Goal: Task Accomplishment & Management: Manage account settings

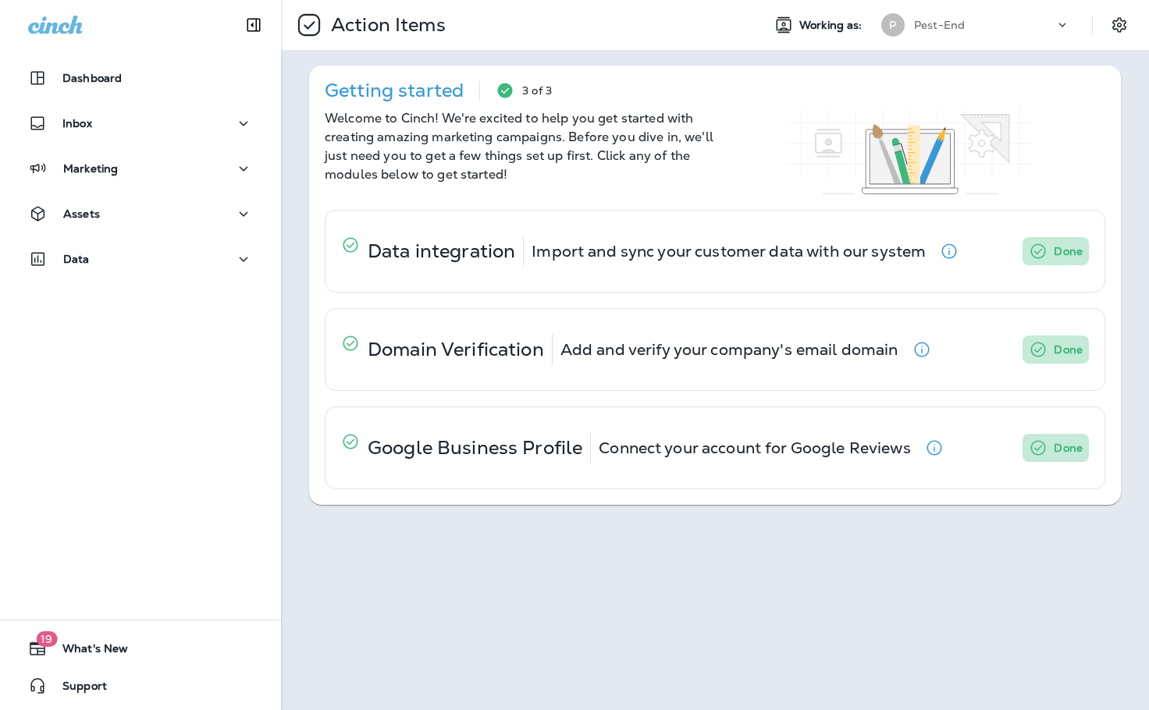
click at [234, 241] on div "Dashboard Inbox Marketing Assets Data" at bounding box center [140, 172] width 281 height 250
click at [235, 258] on icon "button" at bounding box center [243, 260] width 19 height 20
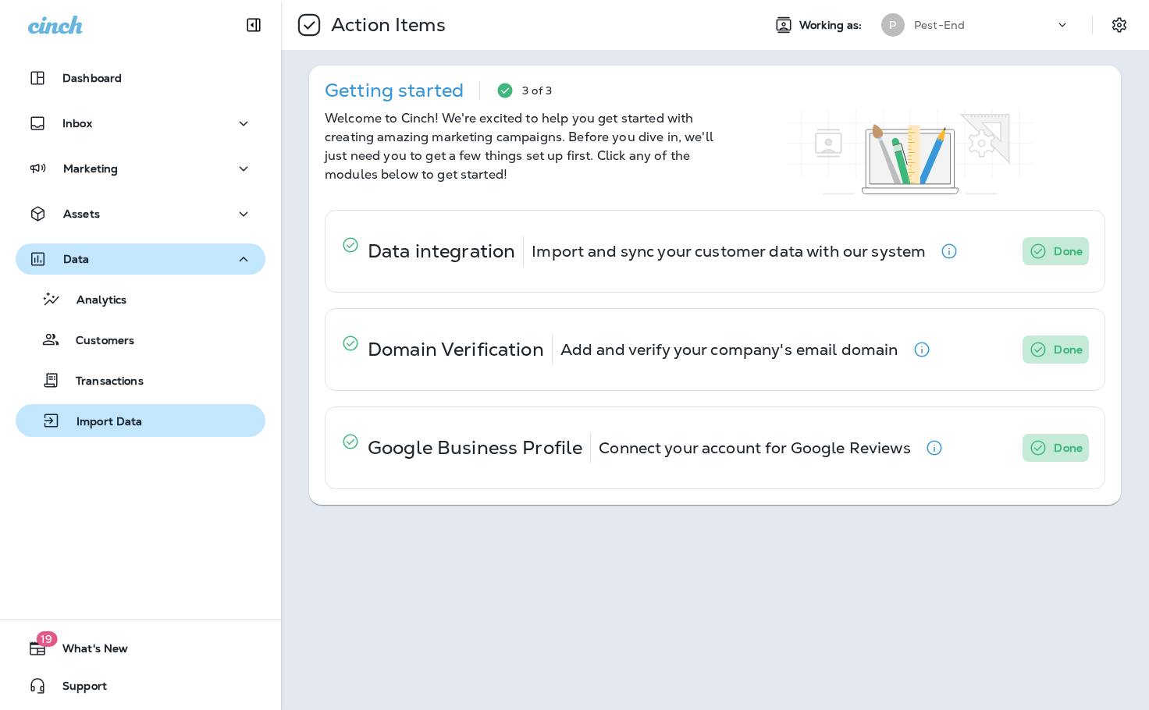
click at [125, 415] on p "Import Data" at bounding box center [102, 422] width 82 height 15
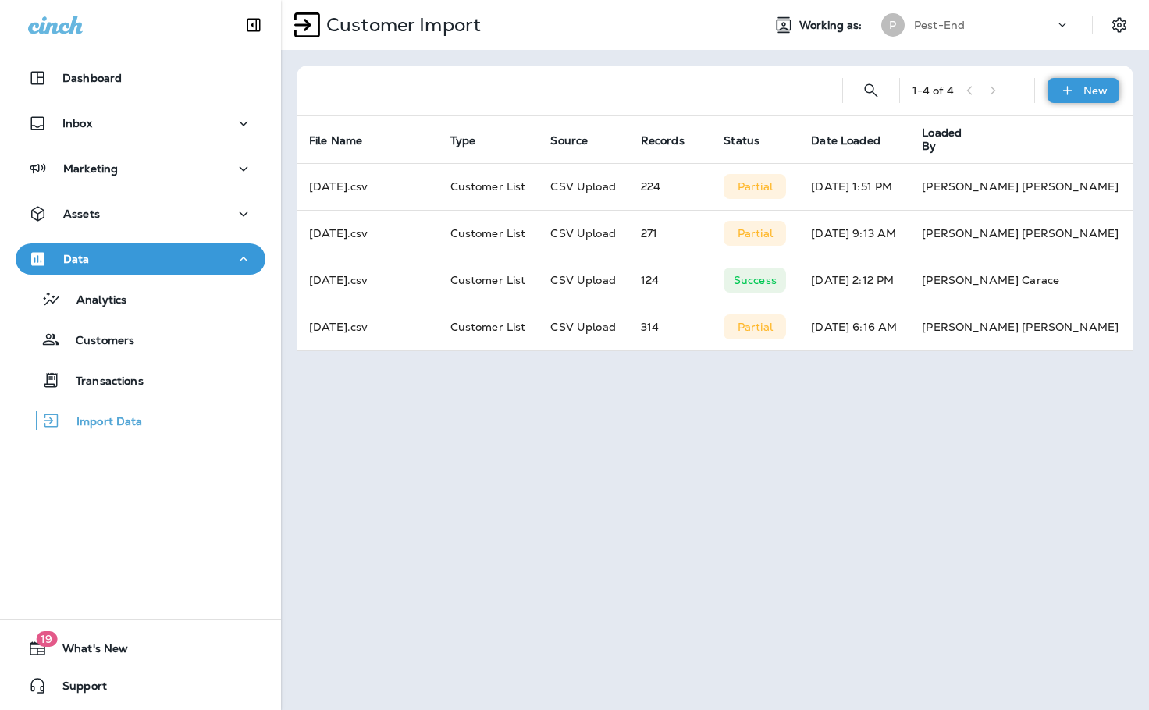
click at [1100, 90] on p "New" at bounding box center [1095, 90] width 24 height 12
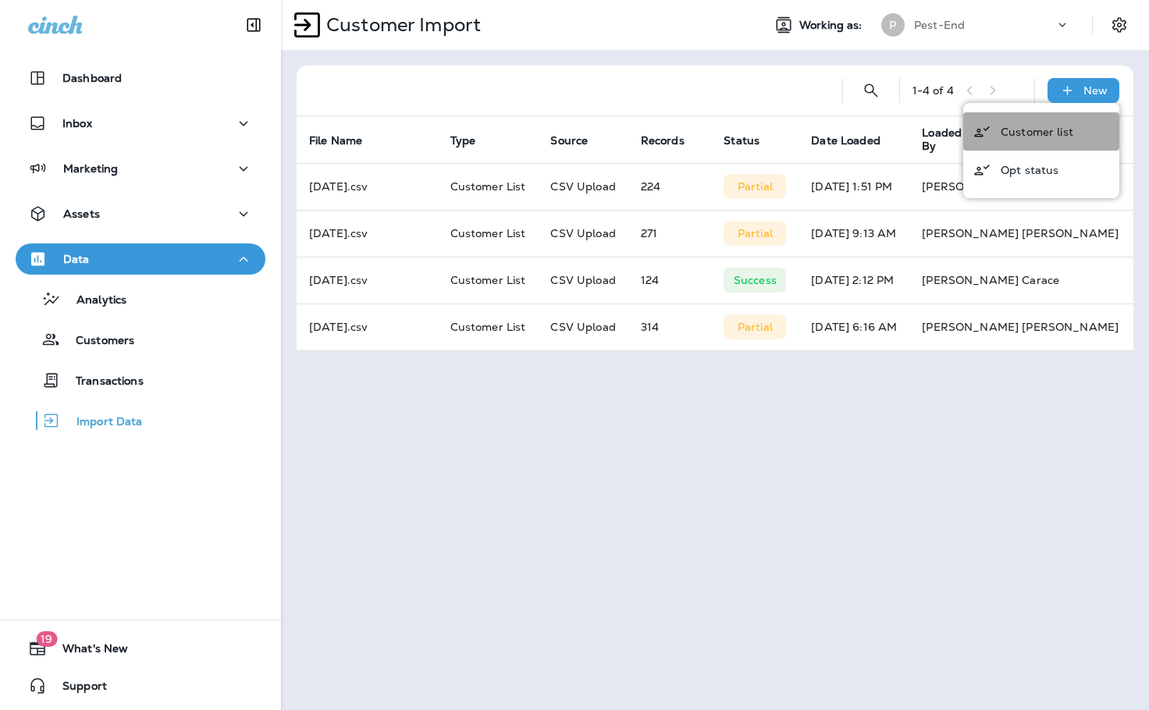
click at [1047, 130] on p "Customer list" at bounding box center [1037, 132] width 73 height 12
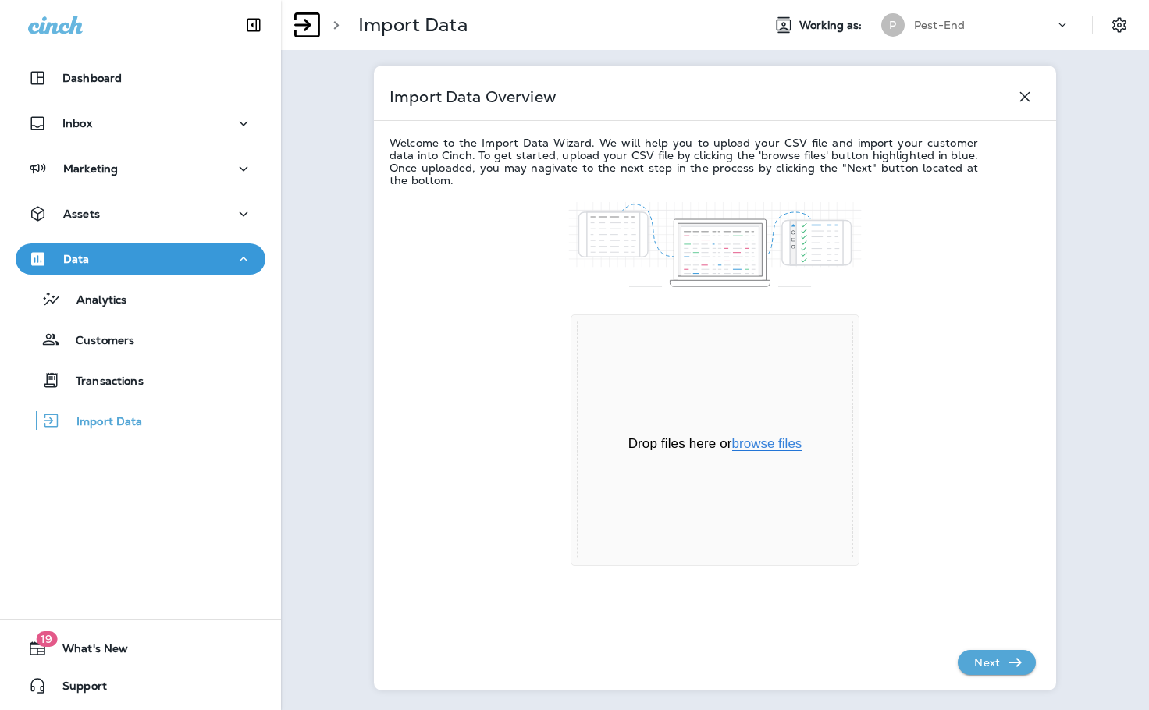
click at [779, 451] on button "browse files" at bounding box center [767, 444] width 70 height 14
click at [998, 653] on p "Next" at bounding box center [987, 662] width 38 height 25
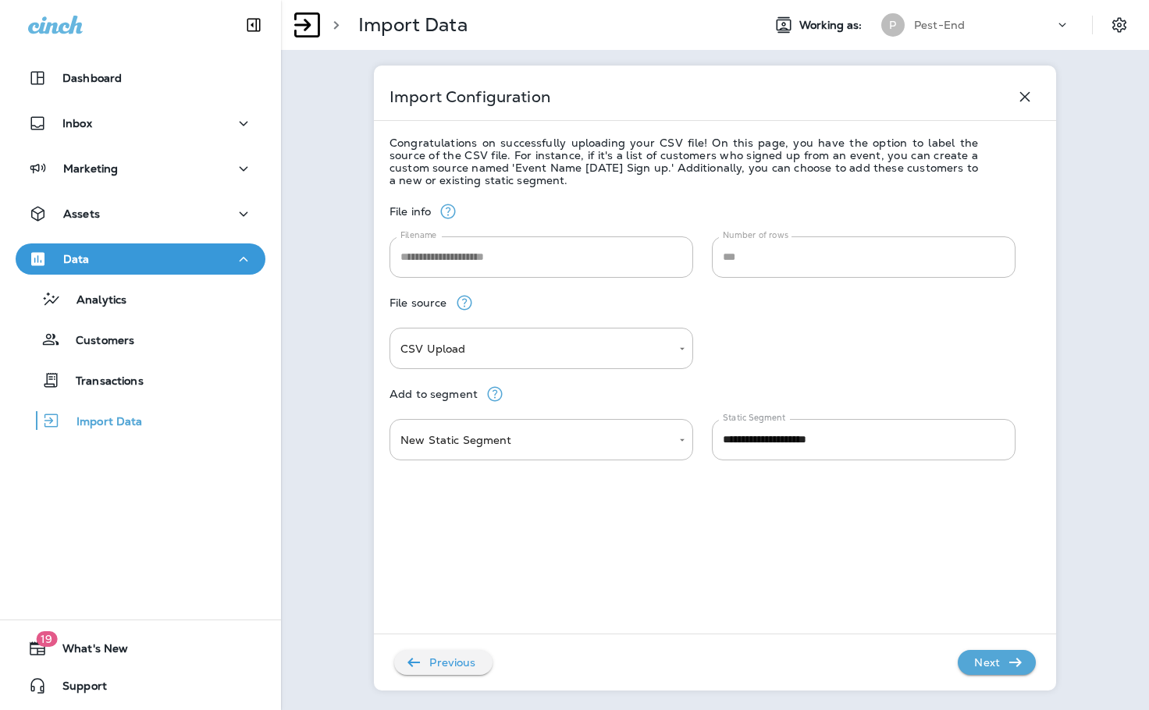
click at [987, 661] on p "Next" at bounding box center [987, 662] width 38 height 25
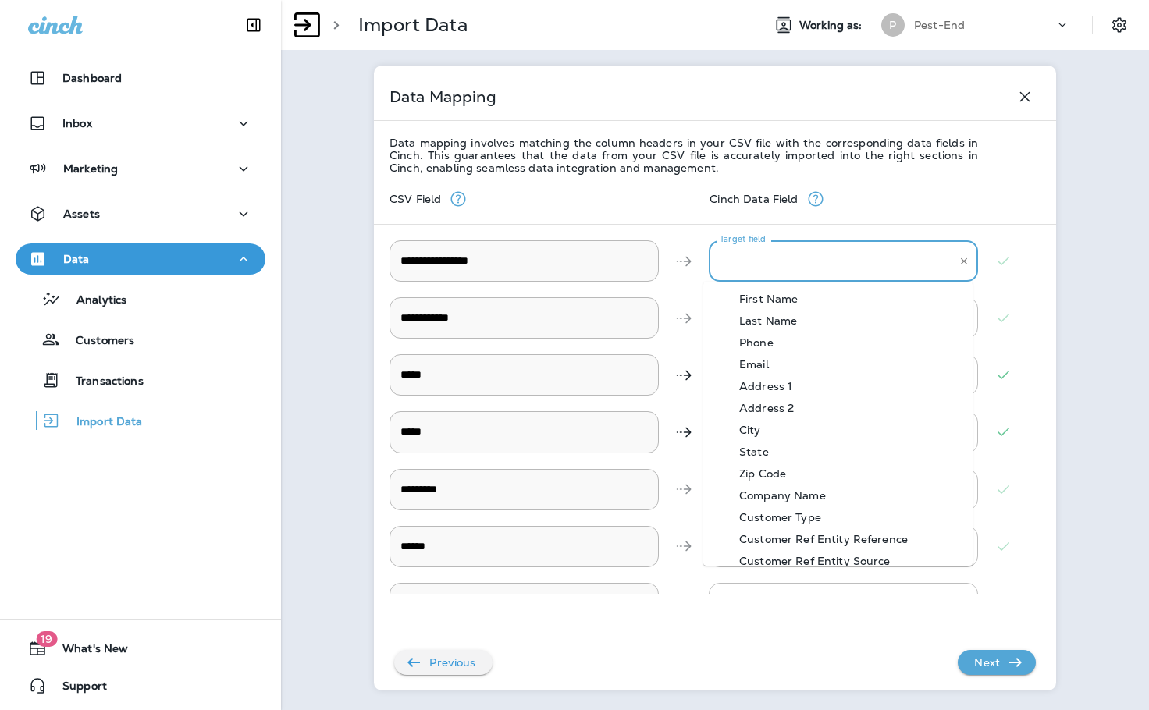
click at [750, 261] on \ "Target field" at bounding box center [832, 260] width 232 height 27
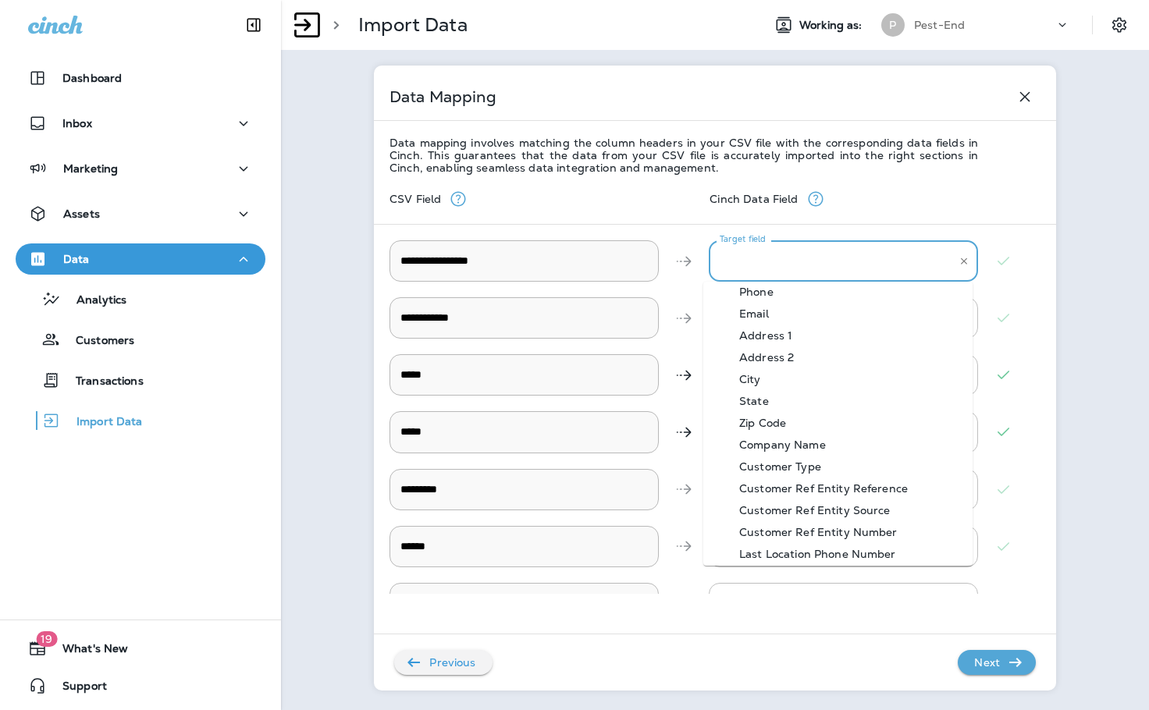
scroll to position [78, 0]
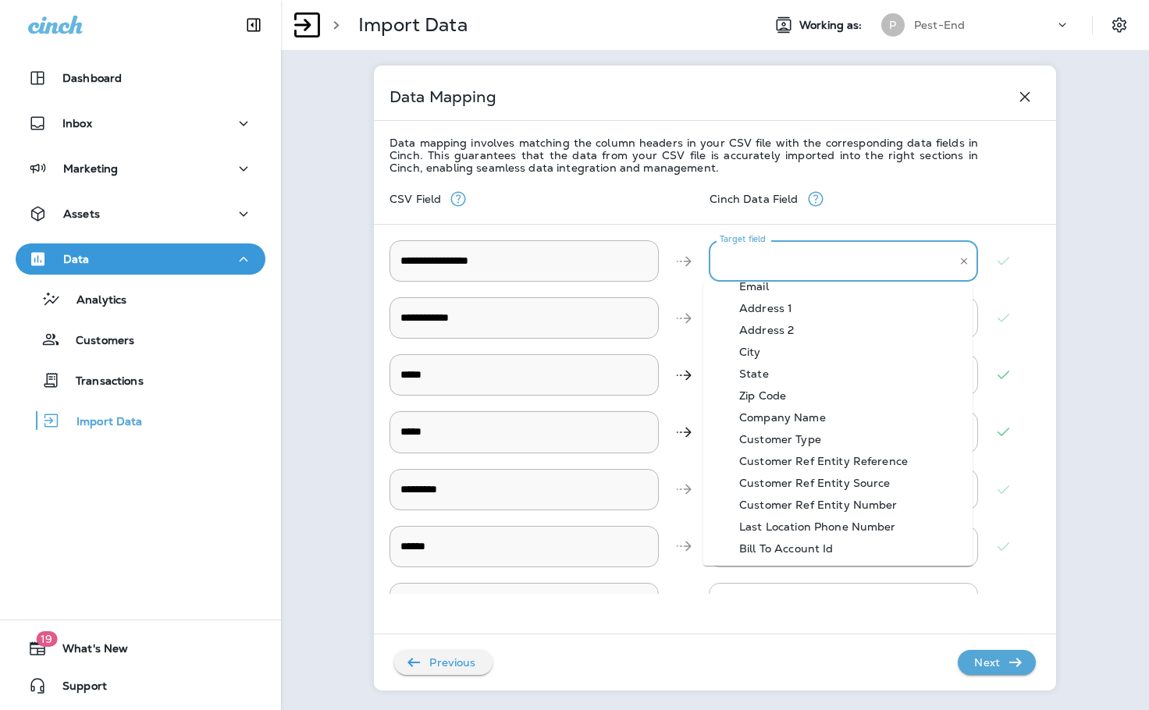
click at [843, 549] on div "Bill To Account Id" at bounding box center [786, 549] width 141 height 12
type \ "**********"
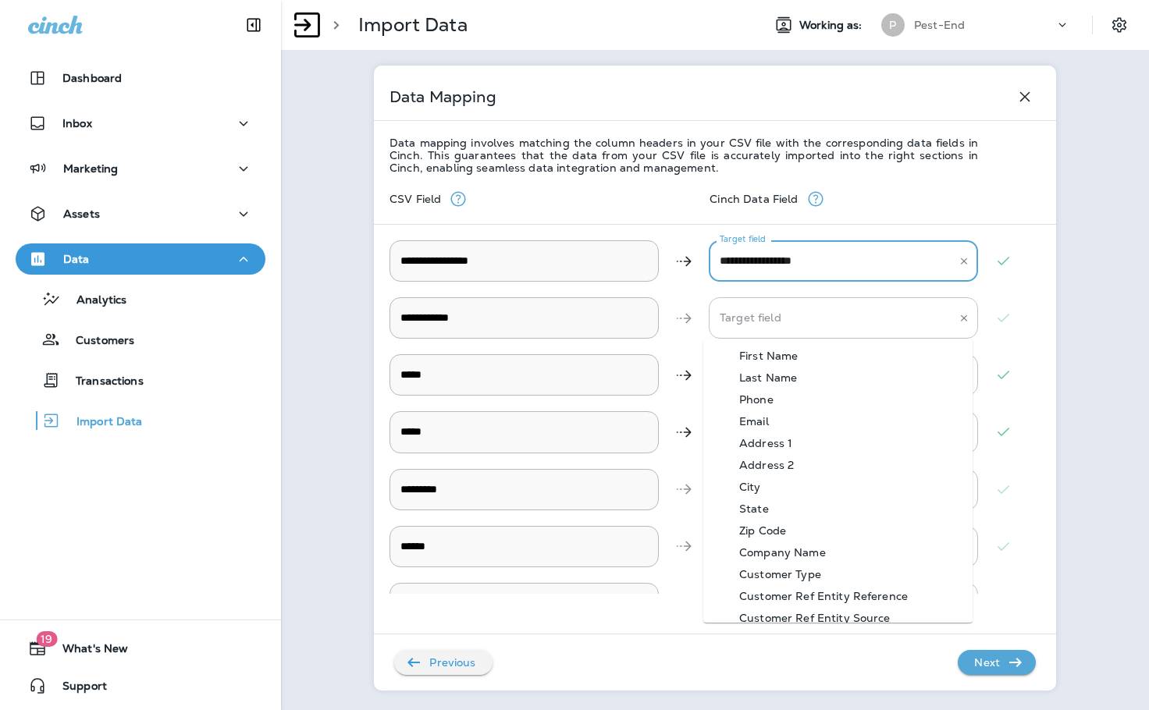
click at [770, 303] on div "Target field" at bounding box center [843, 317] width 269 height 41
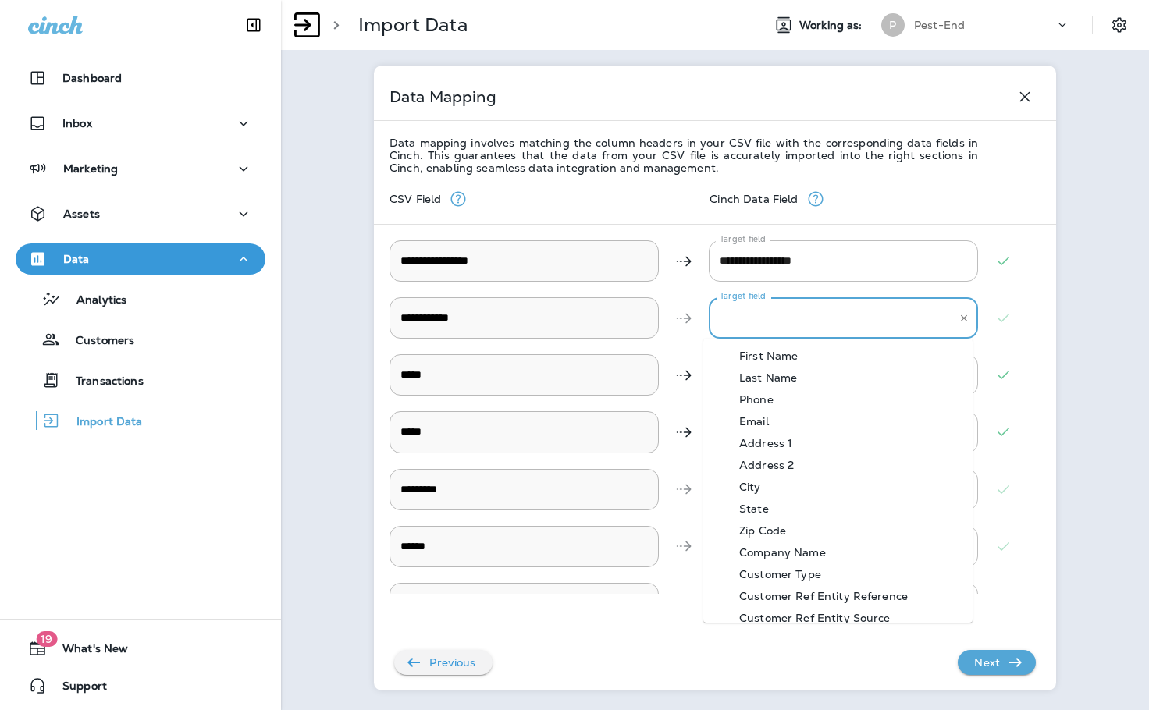
click at [800, 347] on Name-option-0 "First Name" at bounding box center [837, 356] width 269 height 22
type Name "**********"
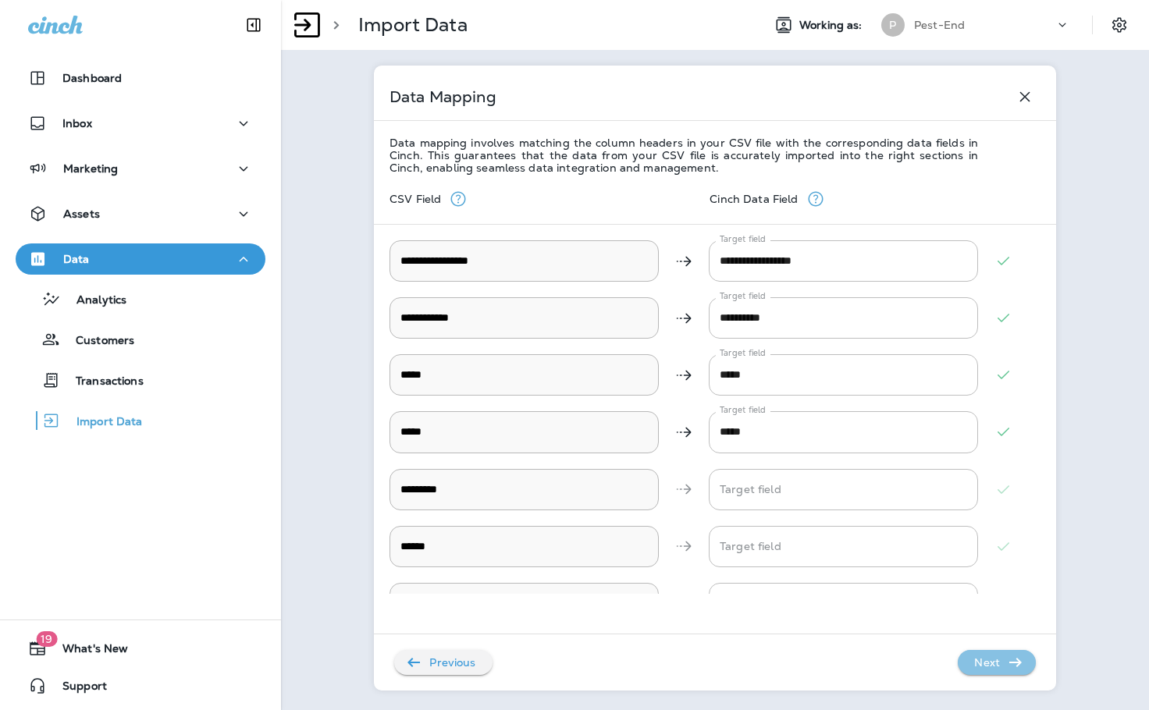
click at [983, 658] on p "Next" at bounding box center [987, 662] width 38 height 25
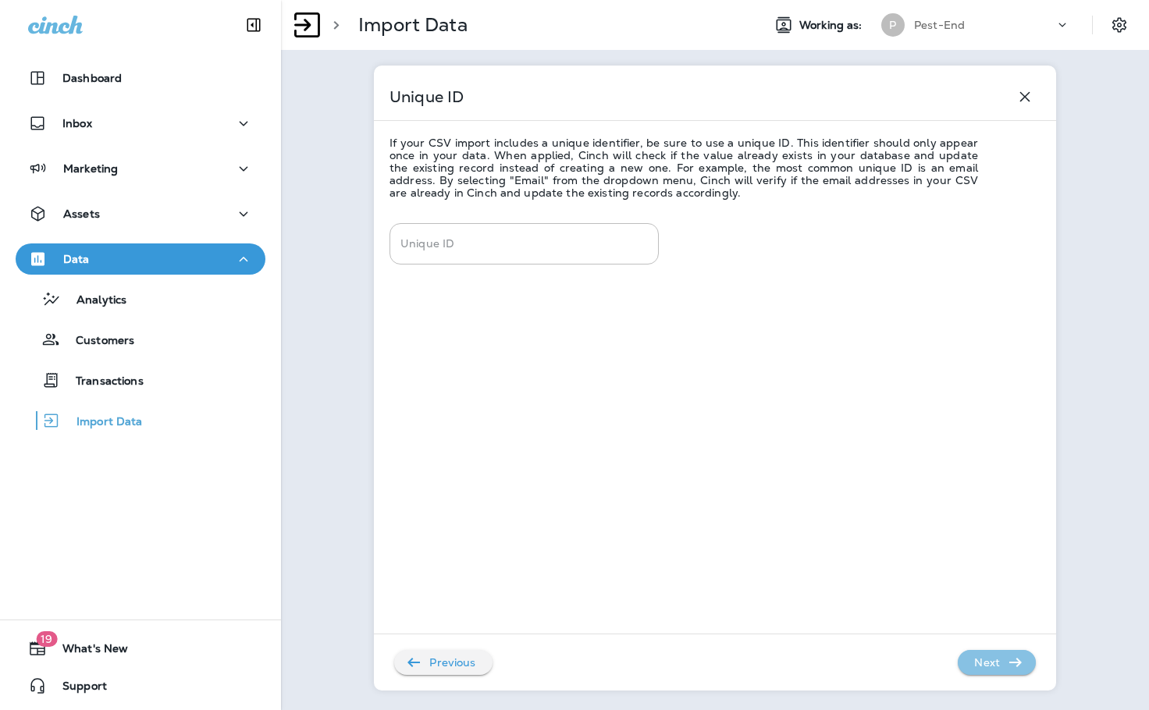
click at [983, 658] on p "Next" at bounding box center [987, 662] width 38 height 25
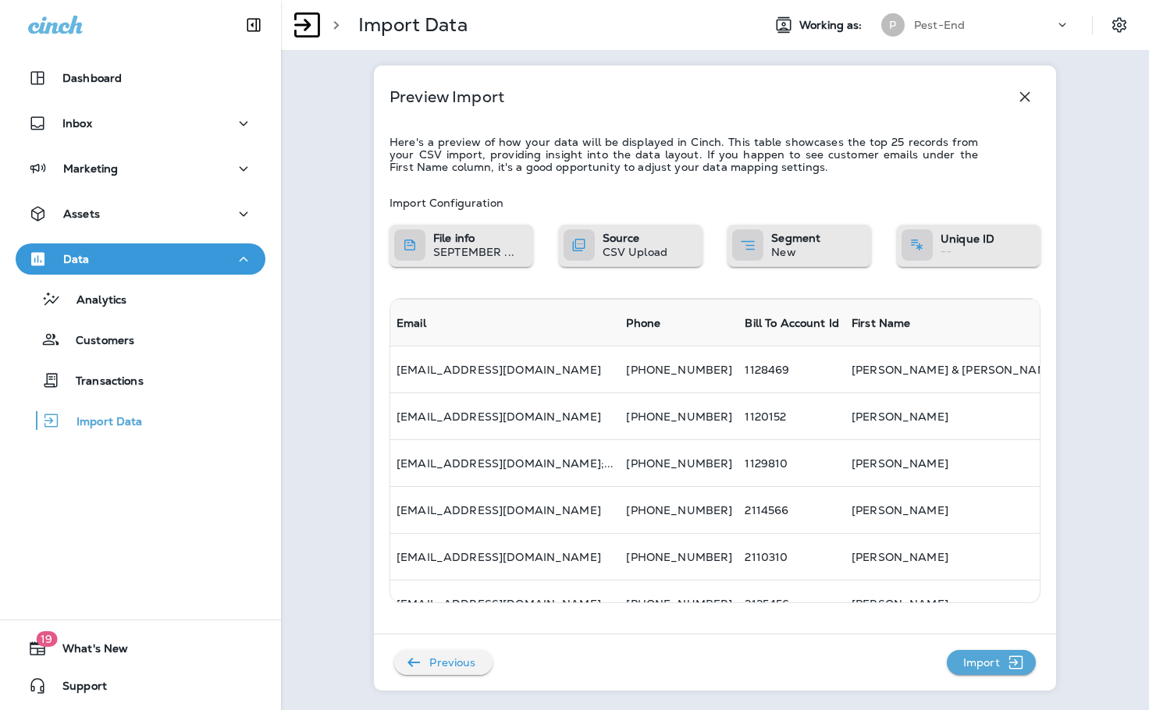
click at [980, 664] on p "Import" at bounding box center [981, 662] width 49 height 25
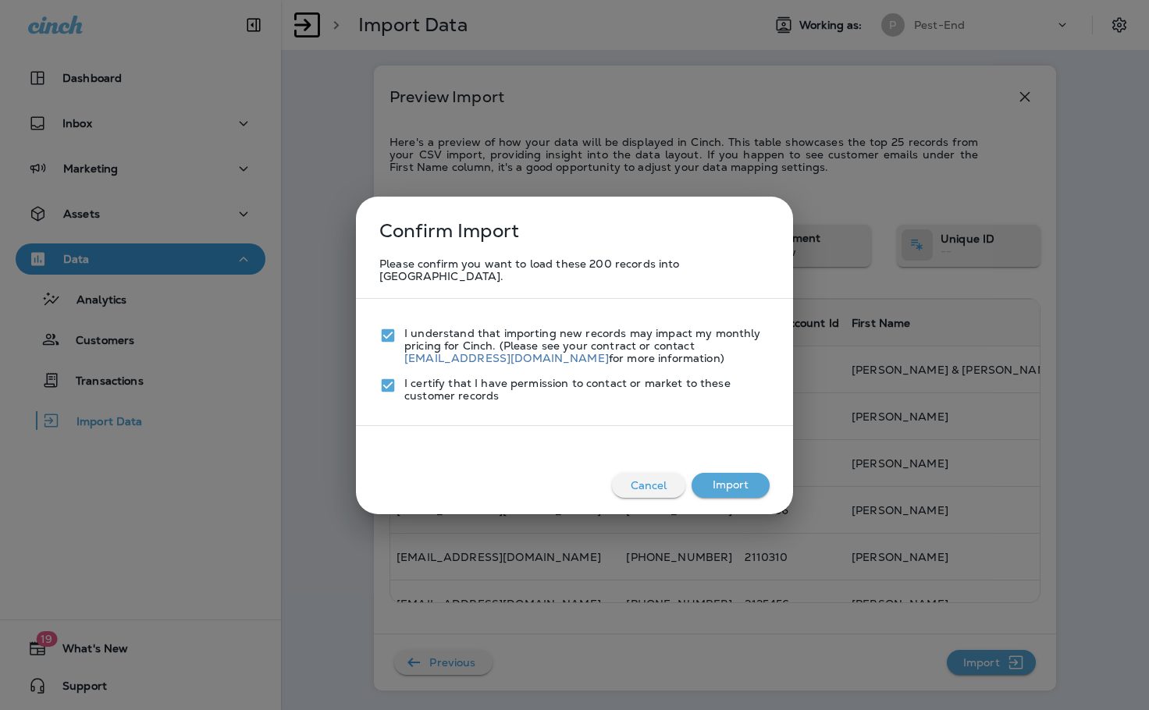
click at [743, 475] on button "Import" at bounding box center [731, 485] width 78 height 25
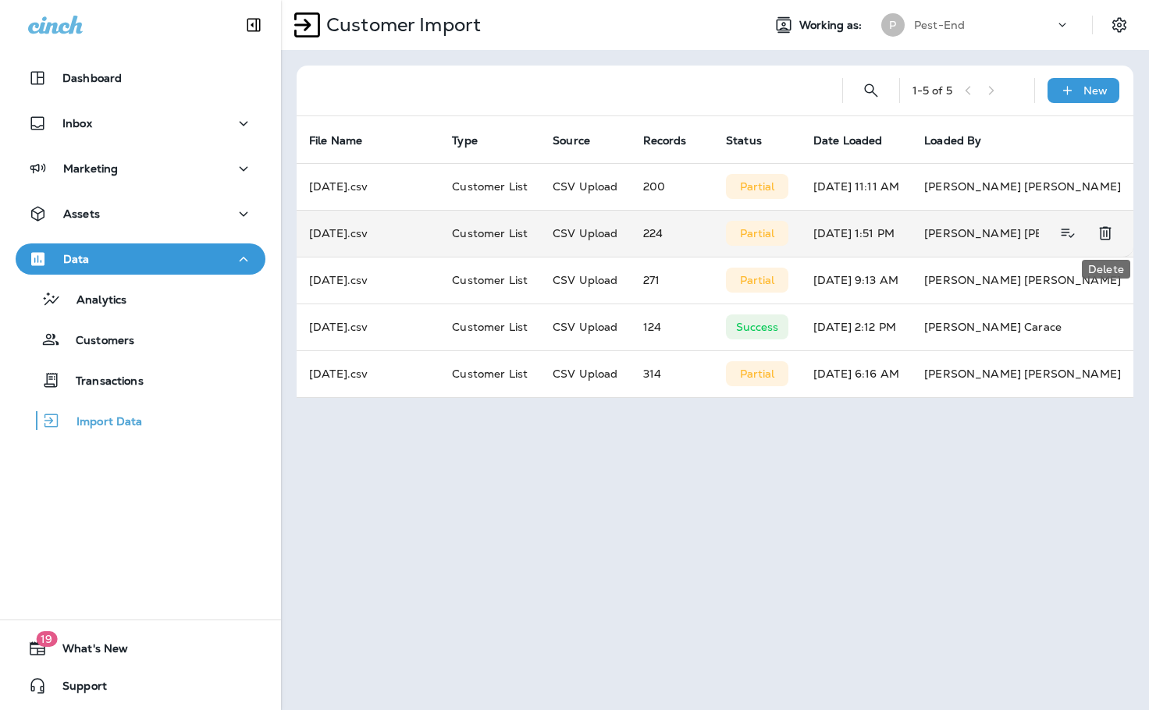
click at [1108, 230] on icon "Delete" at bounding box center [1105, 233] width 19 height 19
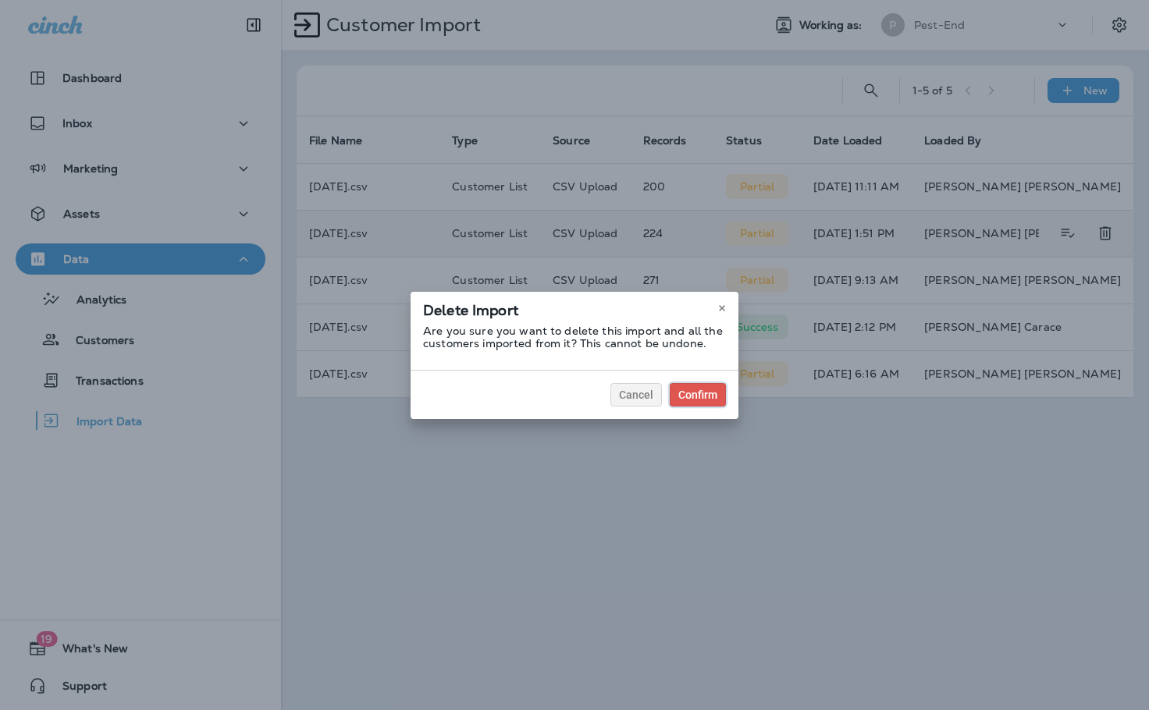
click at [685, 385] on button "Confirm" at bounding box center [698, 394] width 56 height 23
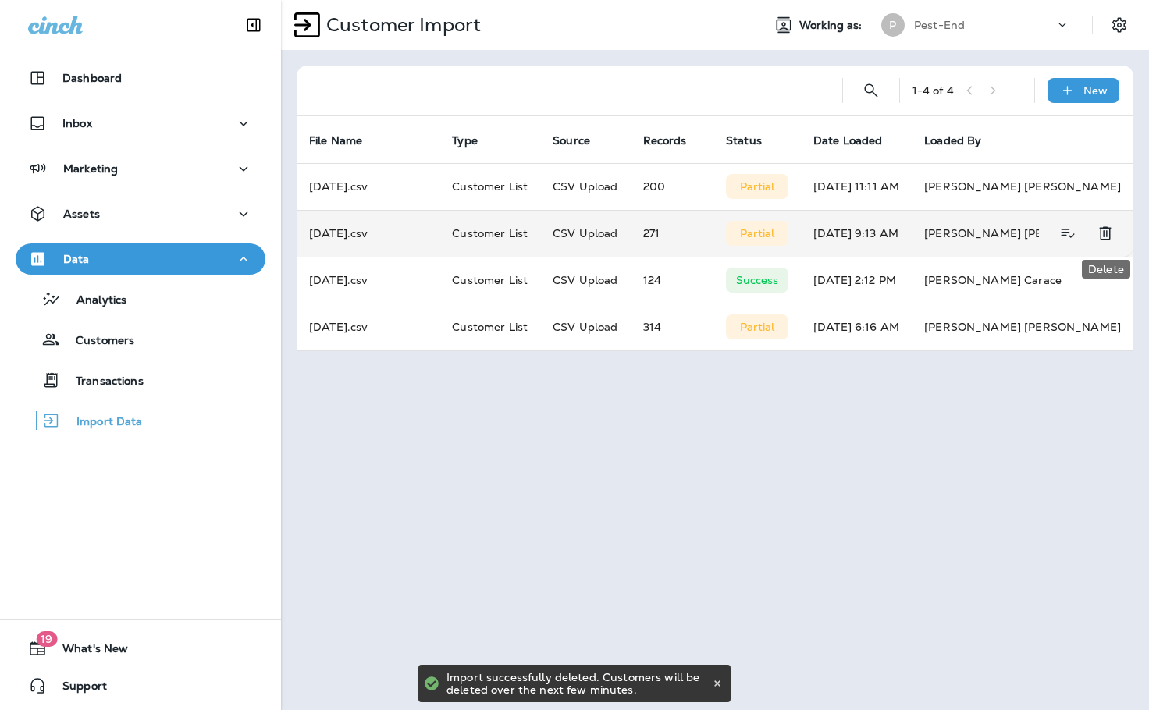
click at [1104, 230] on icon "Delete" at bounding box center [1105, 233] width 19 height 19
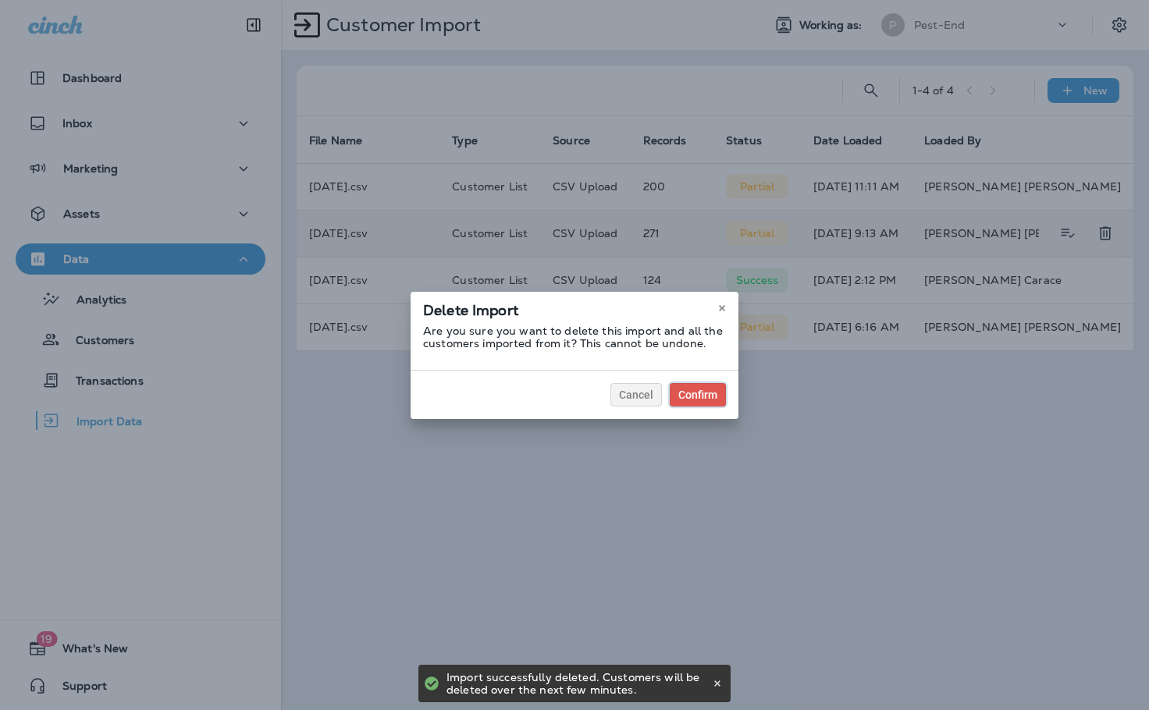
click at [703, 386] on button "Confirm" at bounding box center [698, 394] width 56 height 23
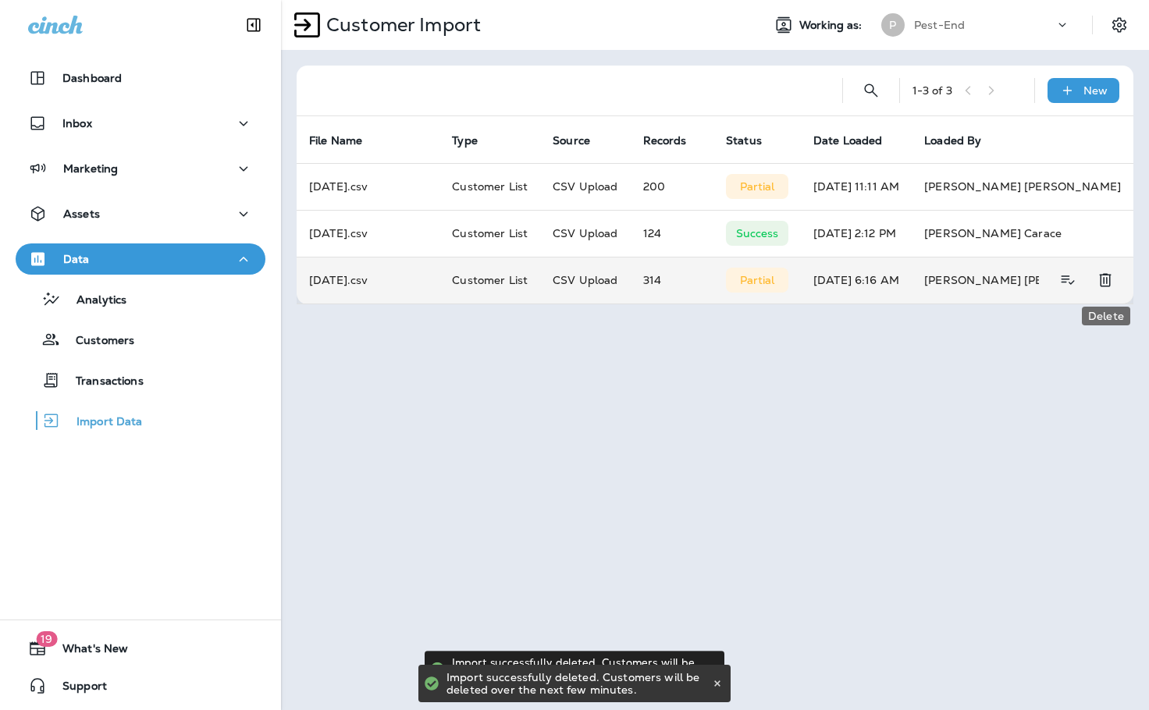
click at [1109, 284] on icon "Delete" at bounding box center [1105, 280] width 12 height 13
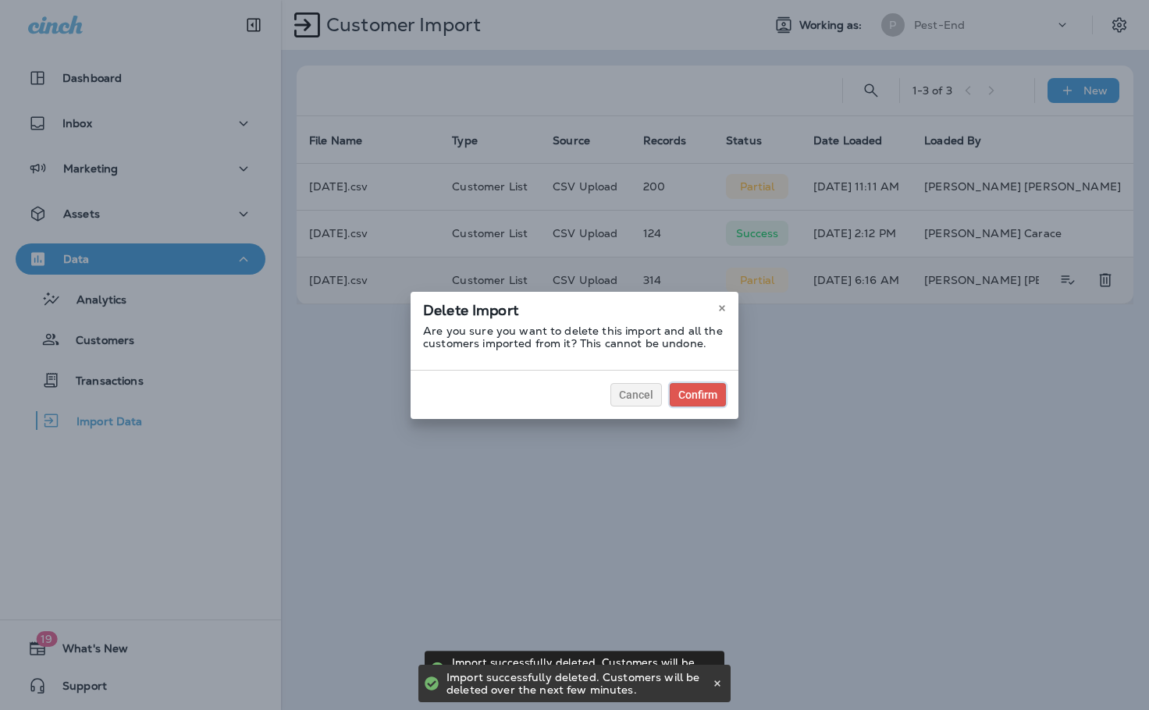
click at [693, 393] on div "Confirm" at bounding box center [697, 395] width 39 height 11
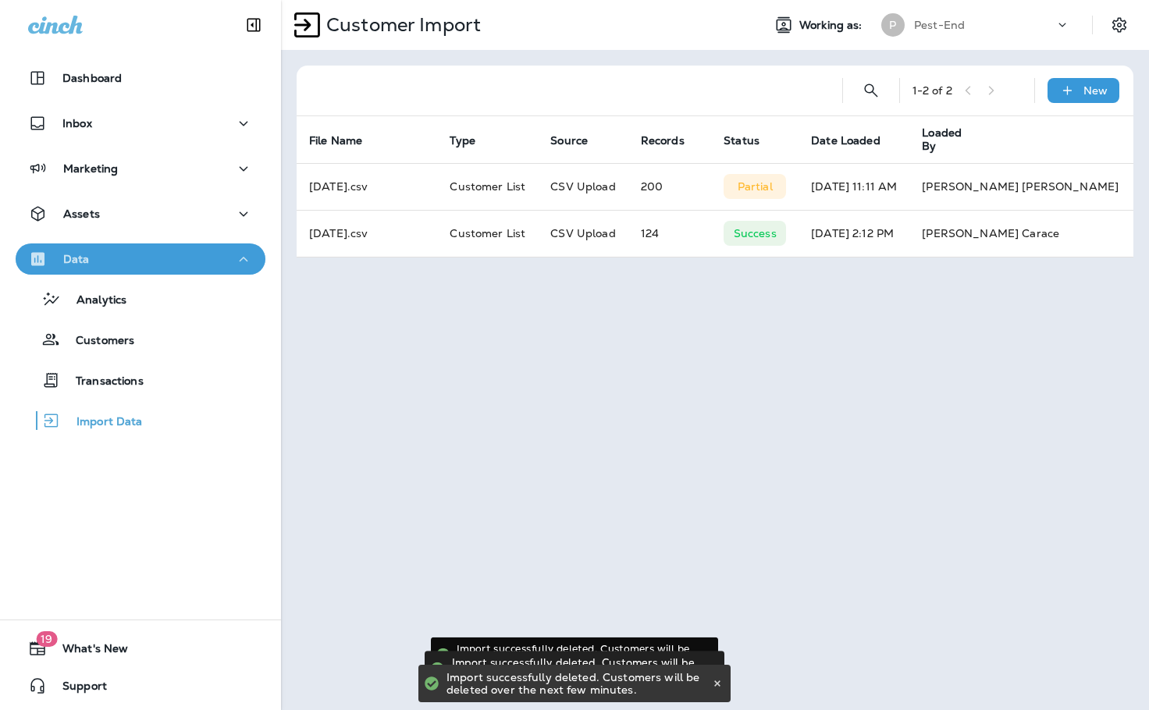
click at [236, 262] on icon "button" at bounding box center [243, 260] width 19 height 20
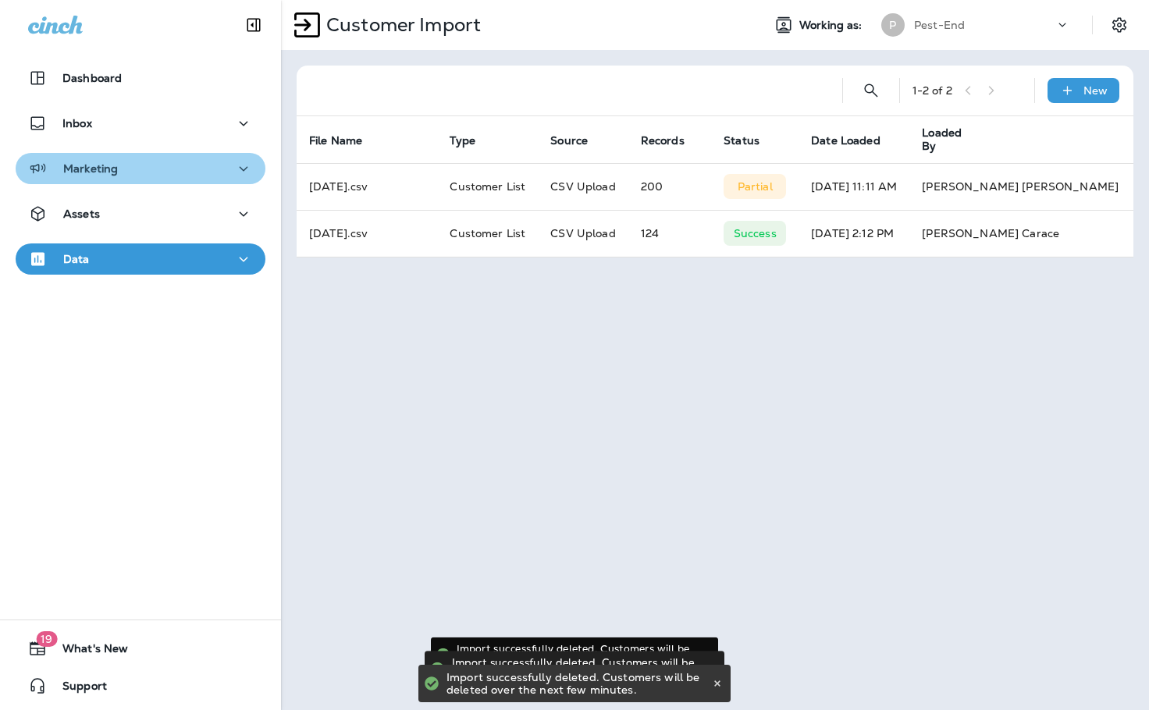
click at [223, 174] on div "Marketing" at bounding box center [140, 169] width 225 height 20
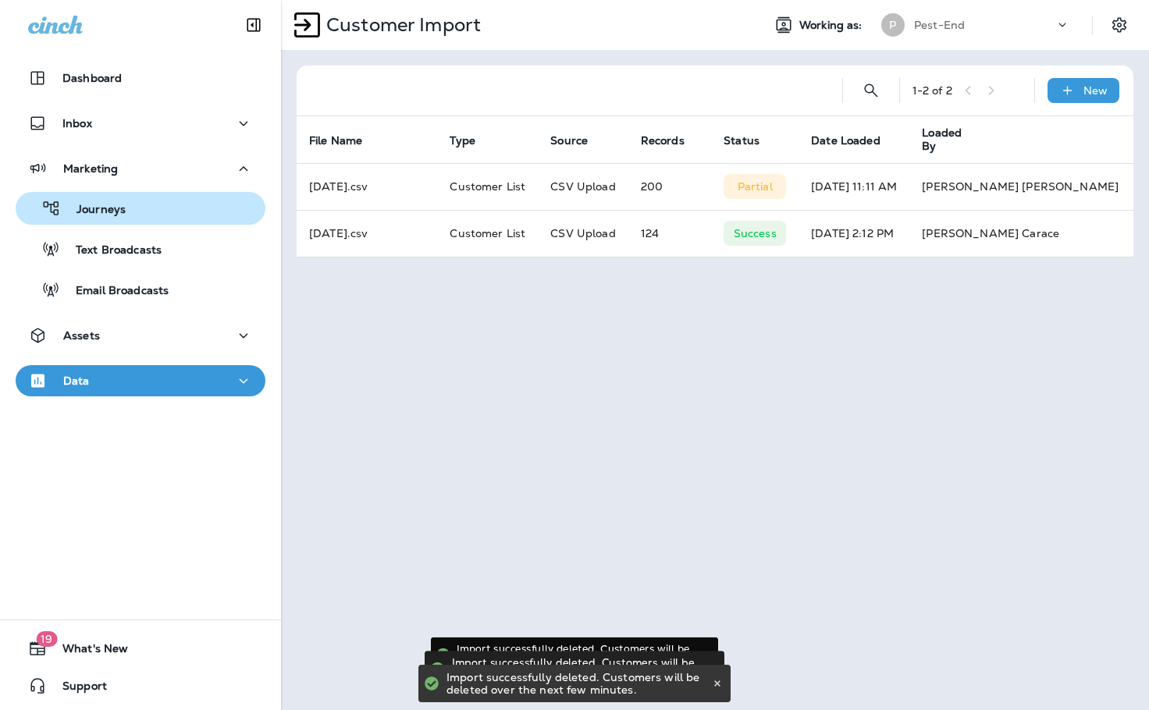
click at [116, 212] on p "Journeys" at bounding box center [93, 210] width 65 height 15
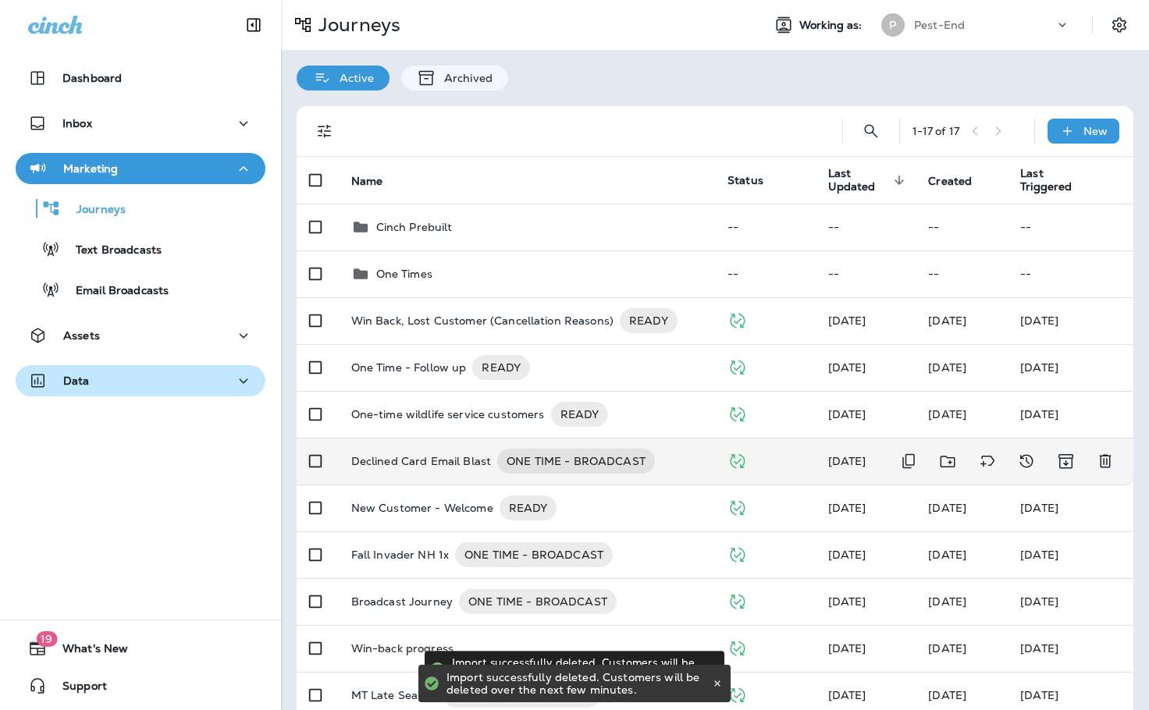
click at [430, 461] on p "Declined Card Email Blast" at bounding box center [421, 461] width 141 height 25
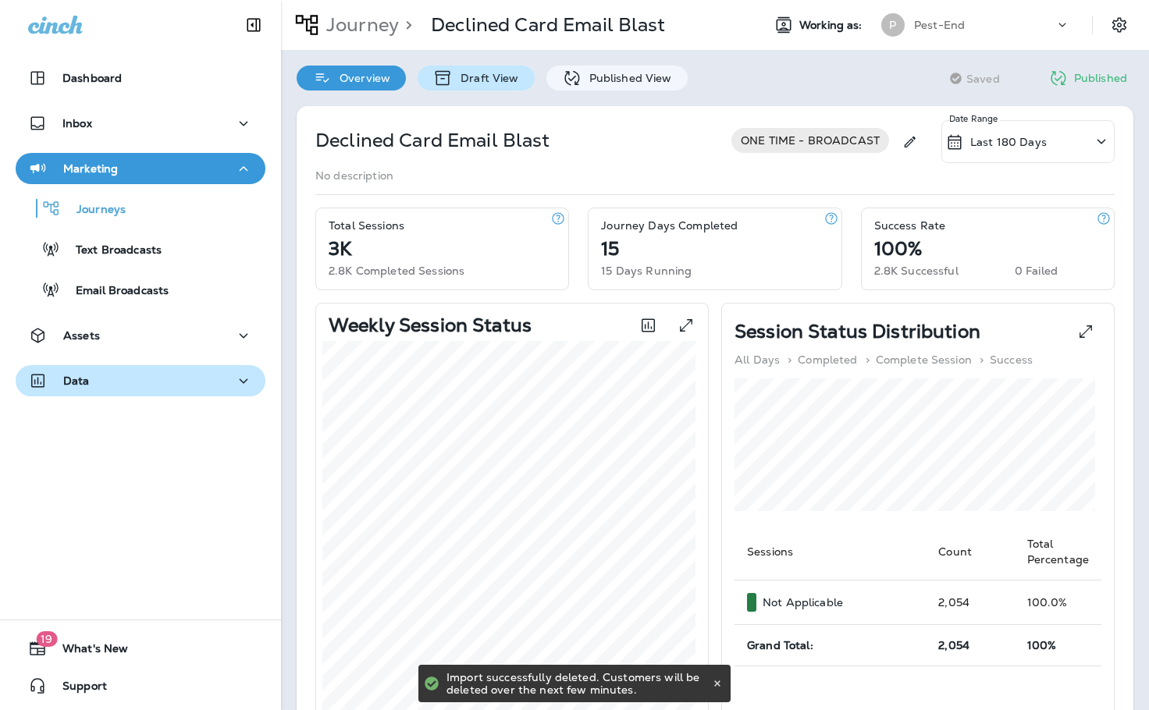
click at [458, 78] on p "Draft View" at bounding box center [486, 78] width 66 height 12
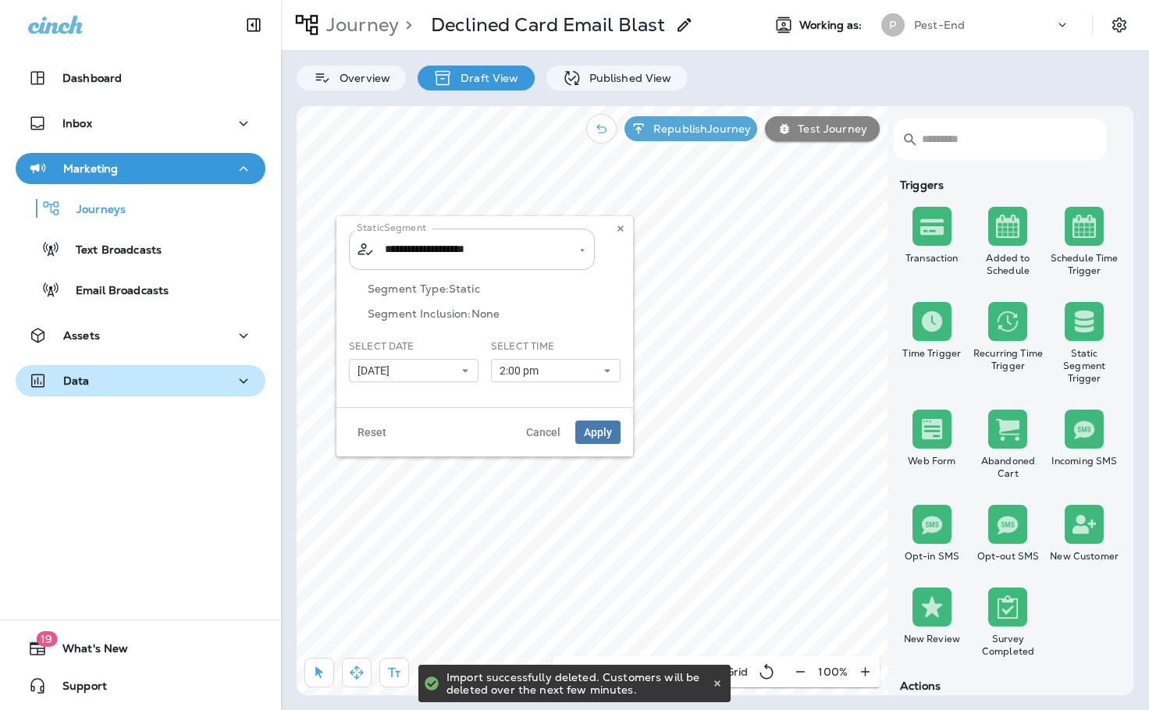
click at [432, 265] on div "**********" at bounding box center [472, 249] width 246 height 41
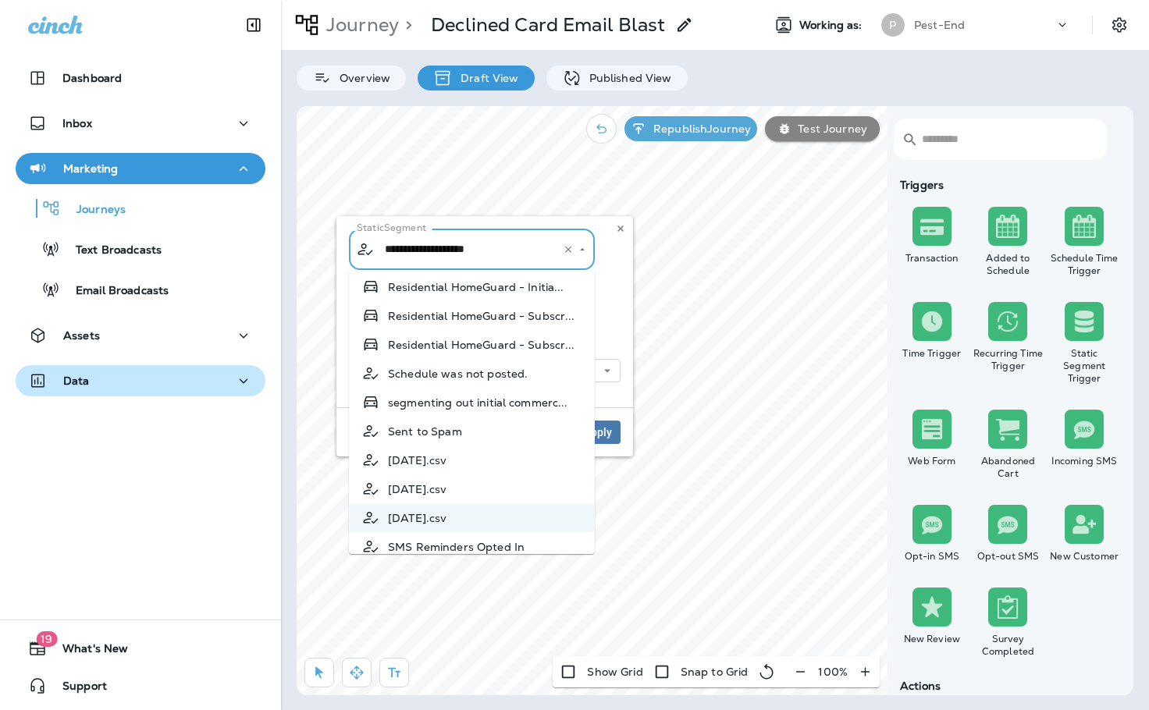
scroll to position [2075, 0]
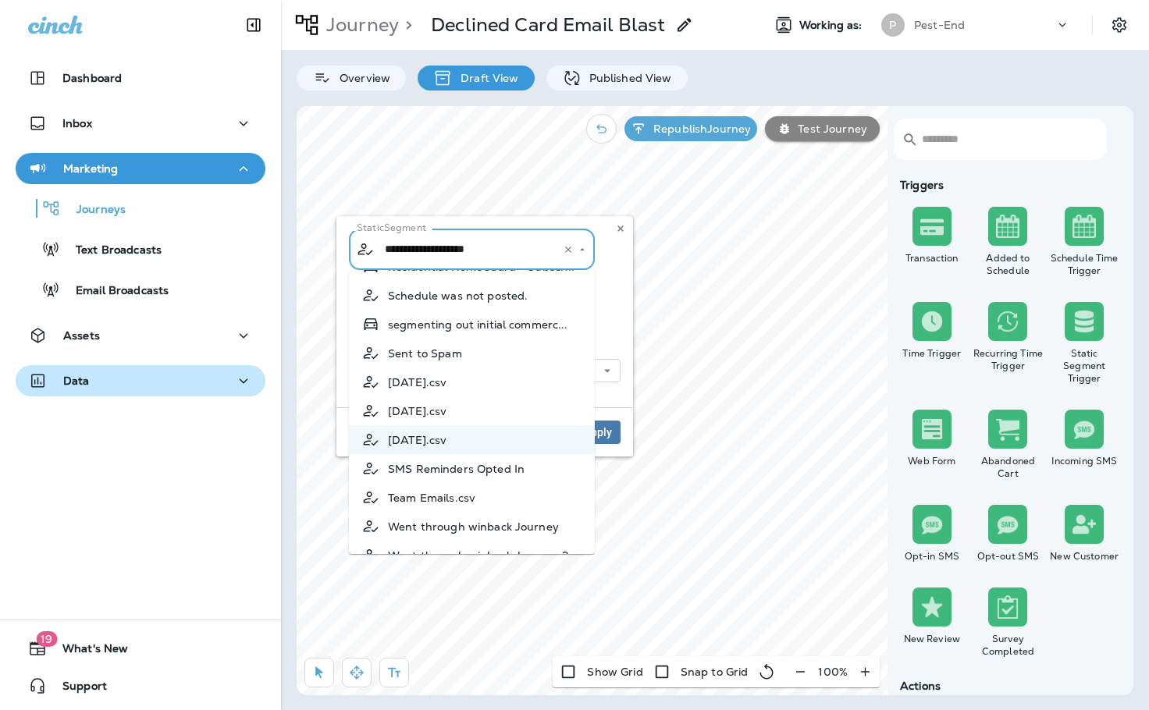
click at [447, 418] on span "[DATE].csv" at bounding box center [417, 411] width 59 height 12
type input "**********"
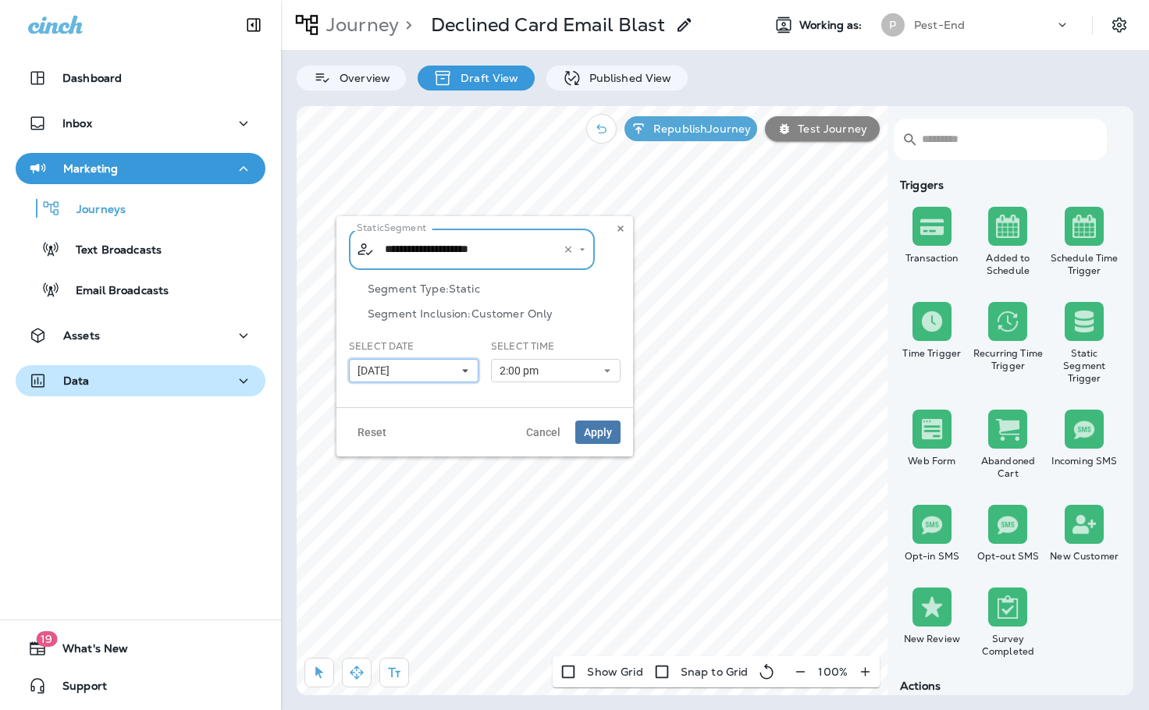
click at [451, 374] on button "[DATE]" at bounding box center [414, 370] width 130 height 23
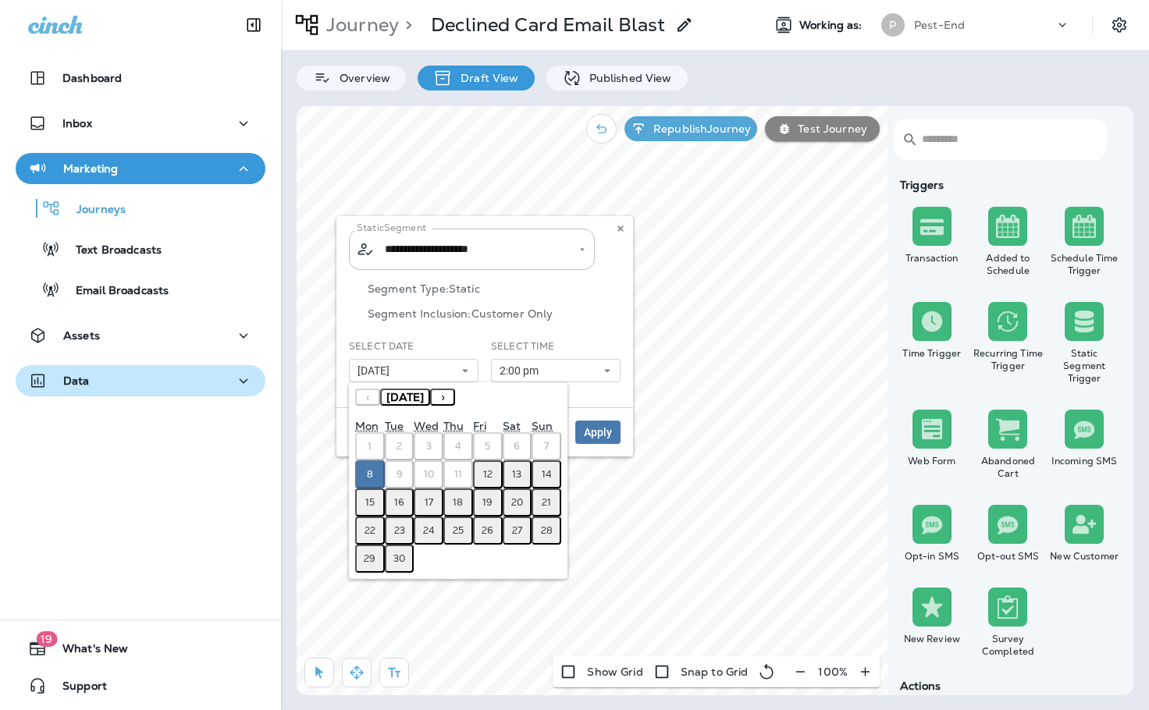
click at [486, 474] on abbr "12" at bounding box center [487, 474] width 9 height 12
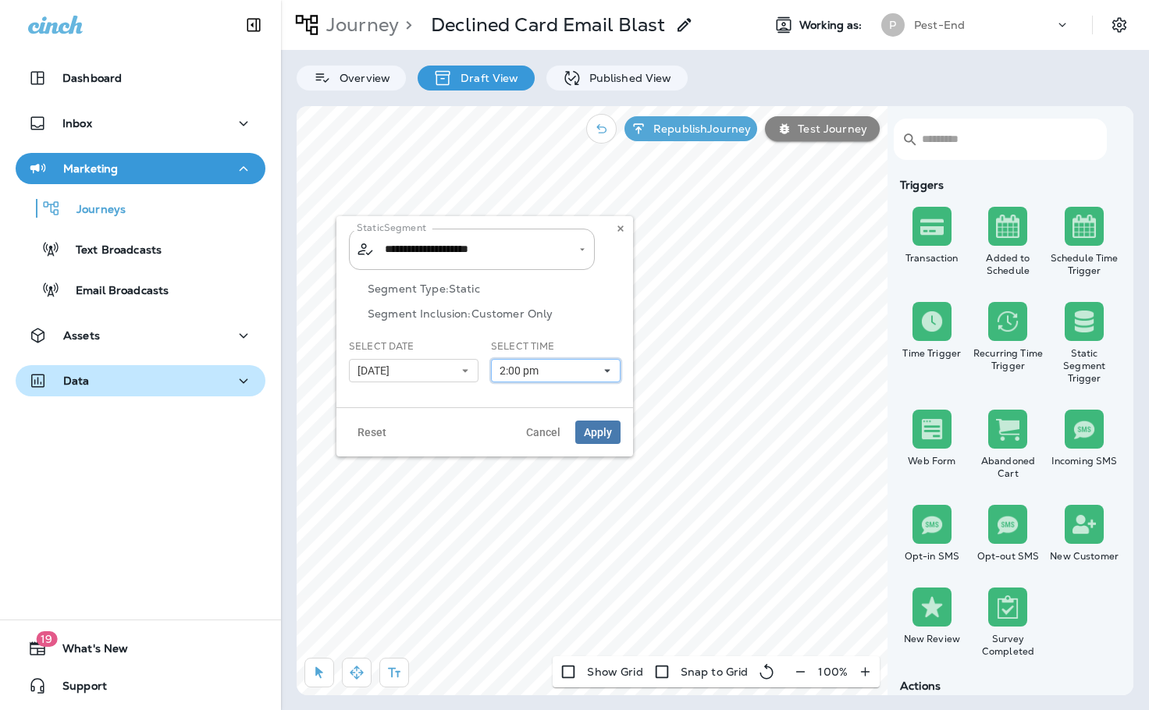
click at [550, 370] on button "2:00 pm" at bounding box center [556, 370] width 130 height 23
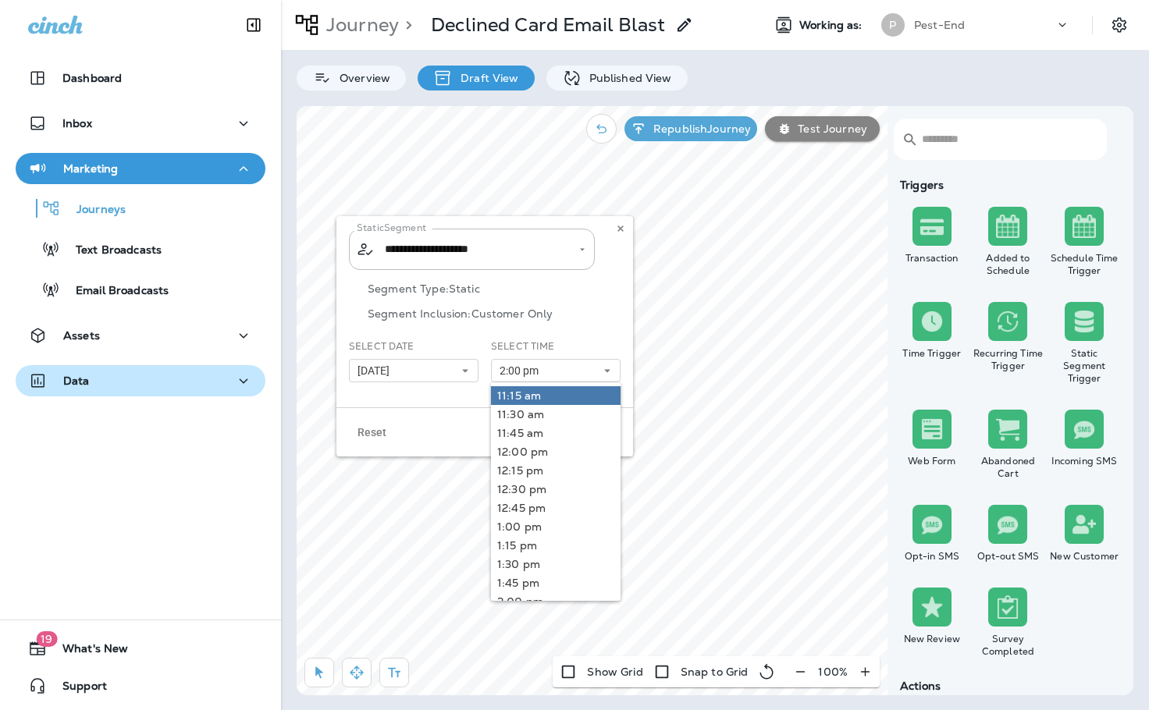
click at [551, 397] on link "11:15 am" at bounding box center [556, 395] width 130 height 19
click at [458, 421] on div "Reset Cancel Apply" at bounding box center [484, 431] width 297 height 49
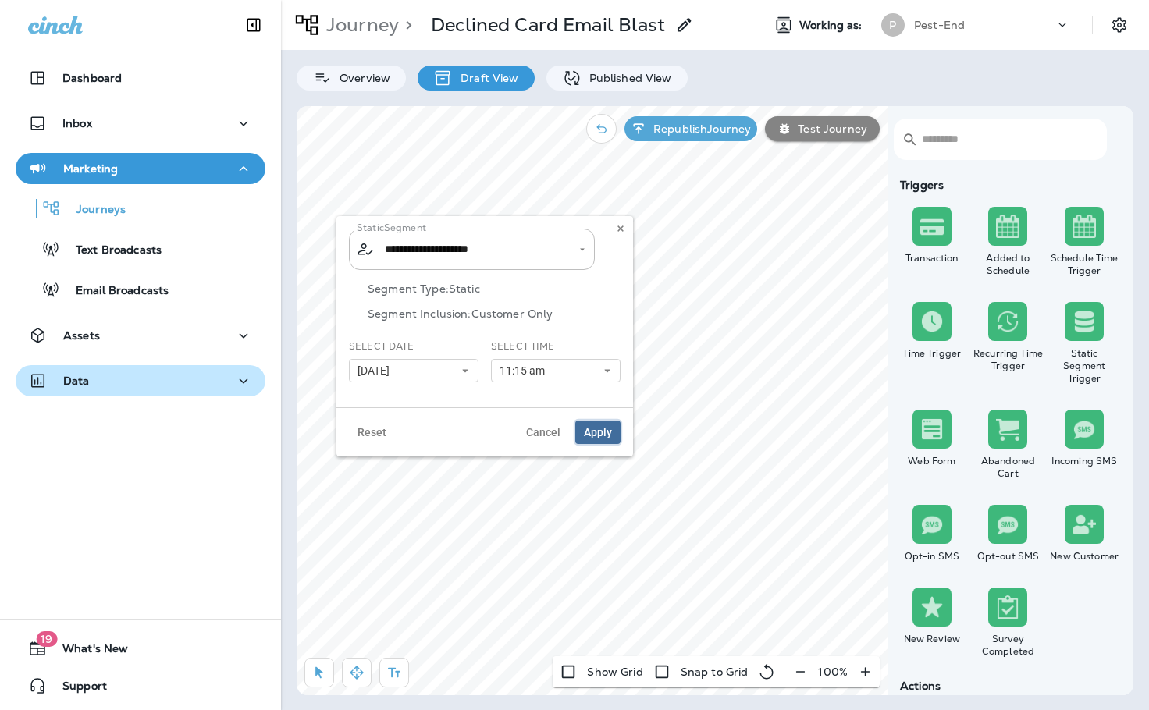
click at [607, 431] on span "Apply" at bounding box center [598, 432] width 28 height 11
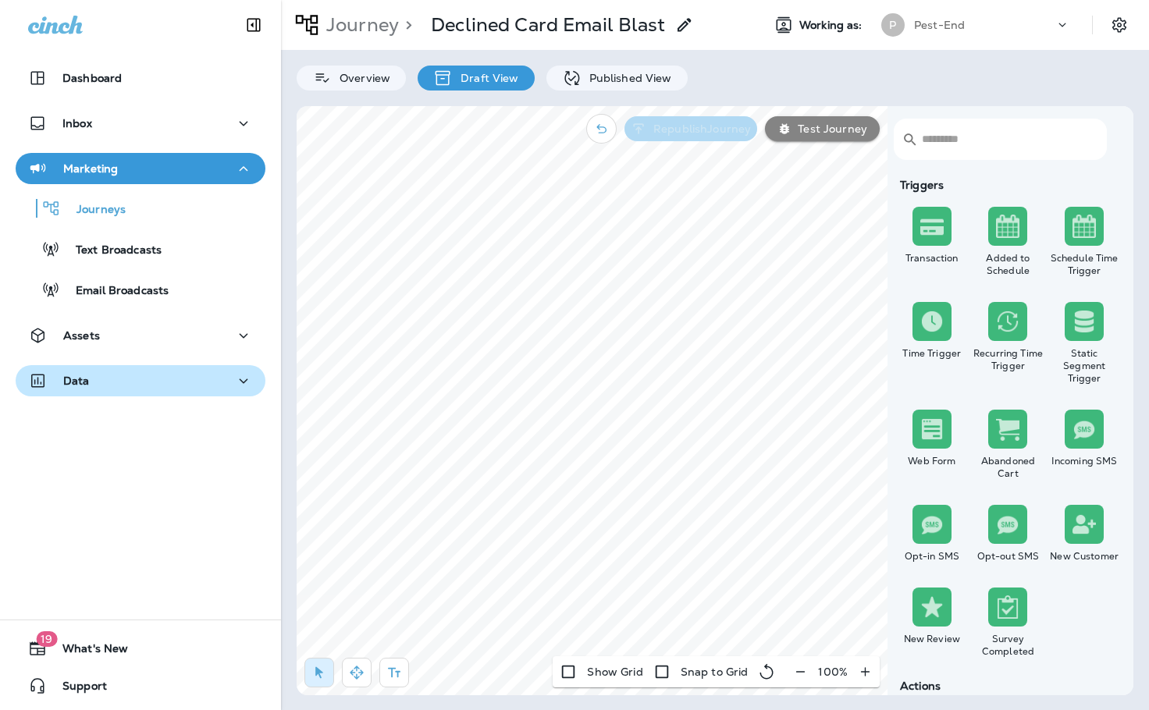
click at [695, 123] on p "Republish Journey" at bounding box center [699, 129] width 104 height 12
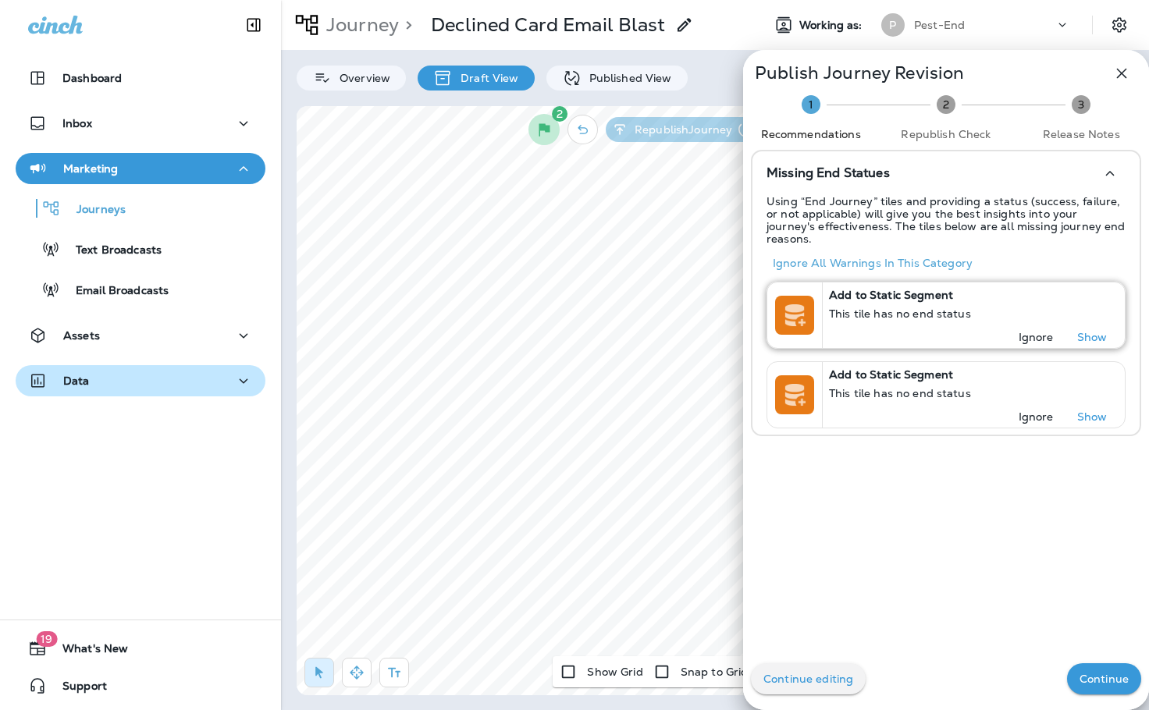
click at [1040, 331] on p "Ignore" at bounding box center [1036, 337] width 35 height 12
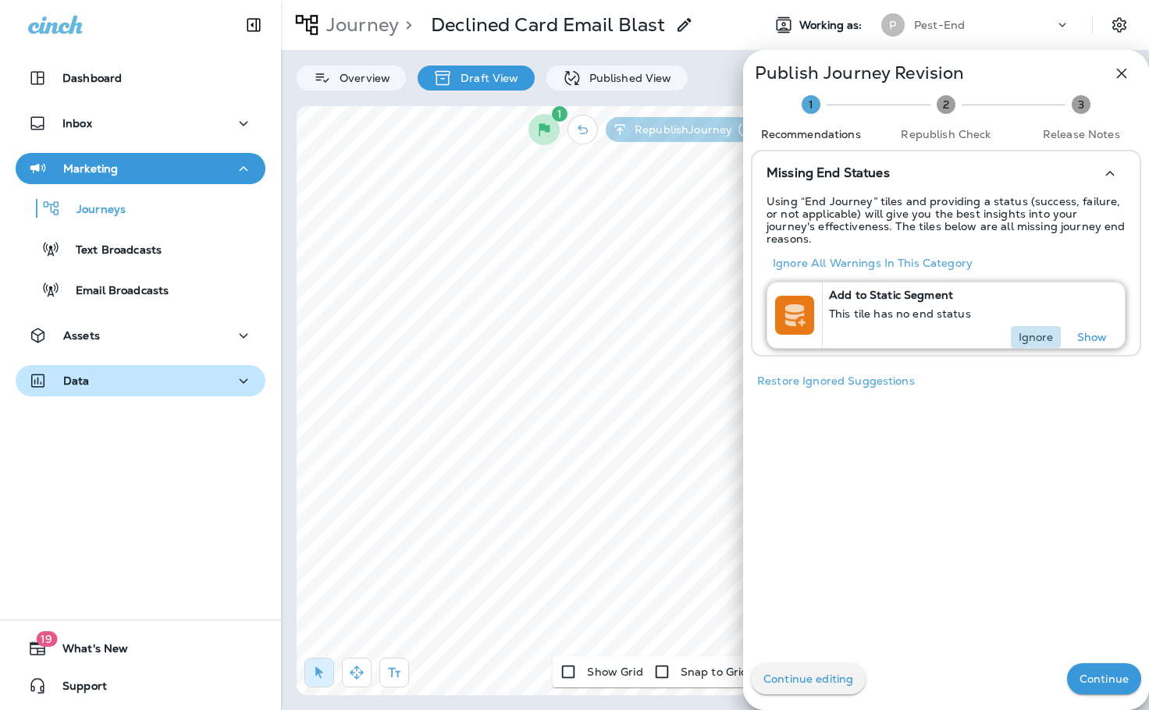
click at [1027, 331] on p "Ignore" at bounding box center [1036, 337] width 35 height 12
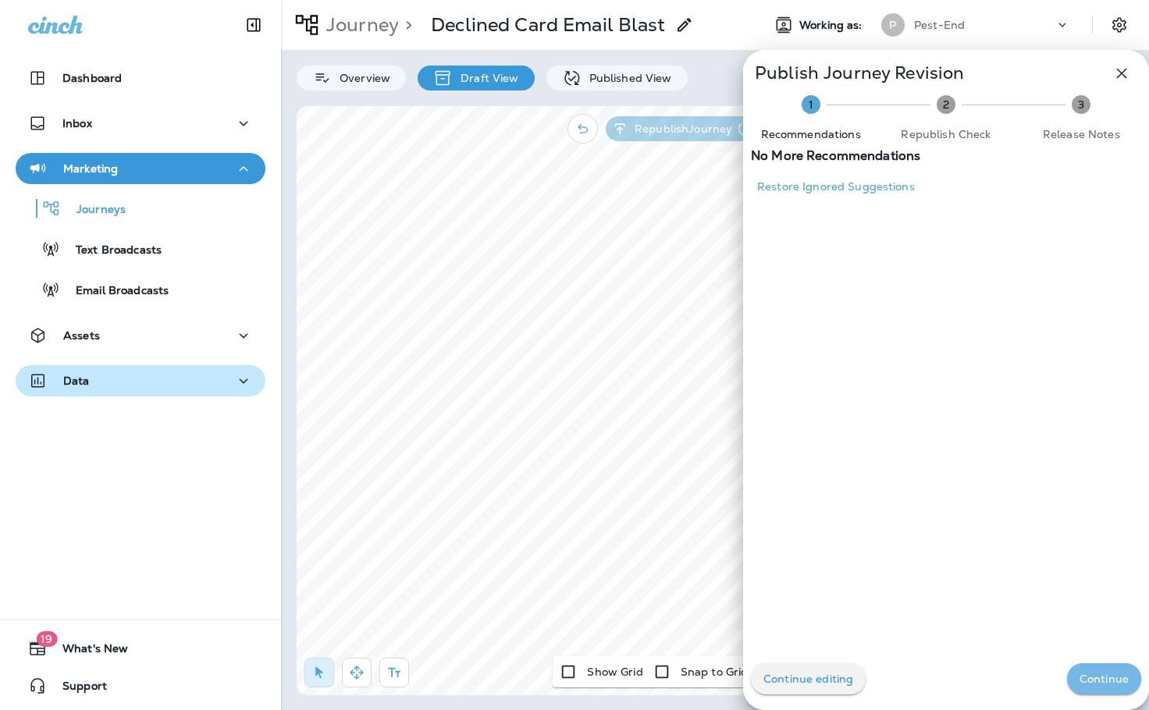
click at [1091, 679] on p "Continue" at bounding box center [1104, 679] width 49 height 12
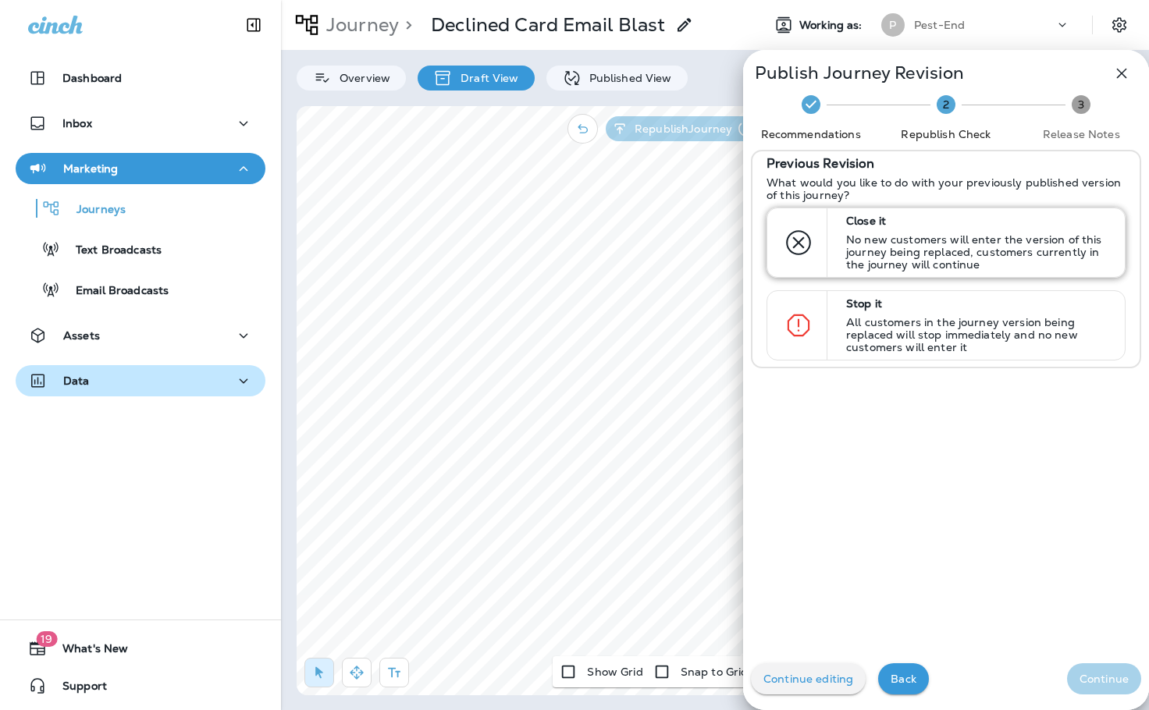
click at [872, 236] on p "No new customers will enter the version of this journey being replaced, custome…" at bounding box center [978, 251] width 265 height 37
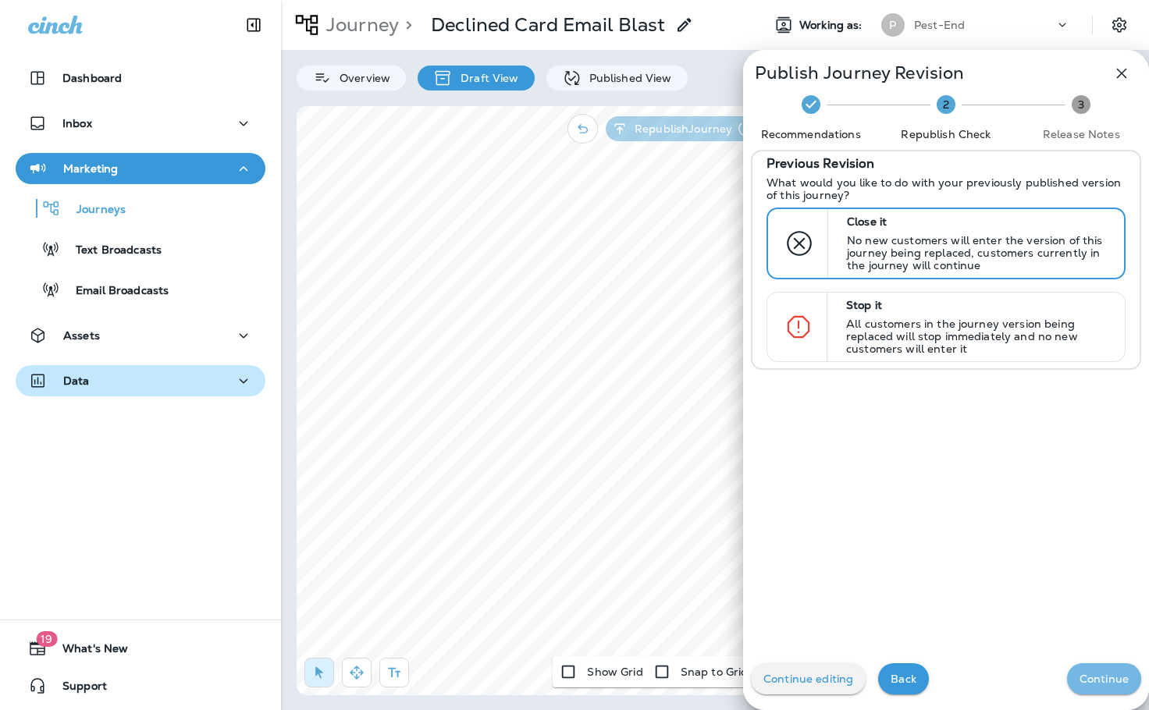
click at [1090, 666] on button "Continue" at bounding box center [1104, 679] width 74 height 31
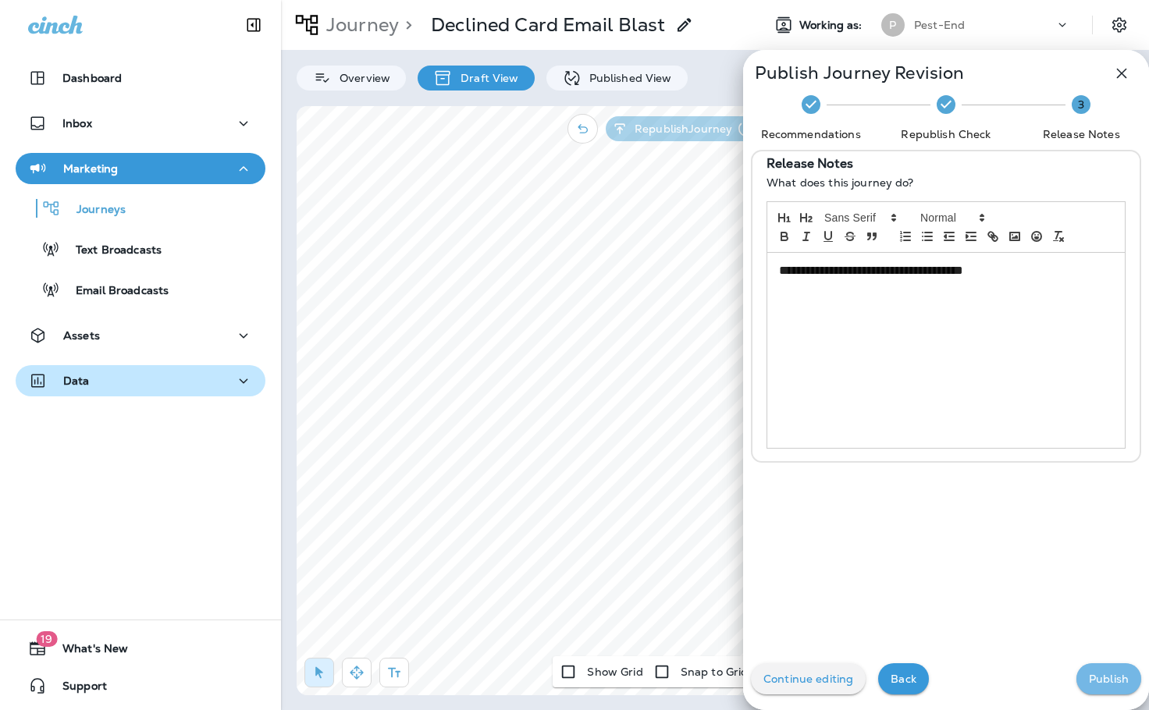
click at [1113, 685] on p "Publish" at bounding box center [1109, 679] width 40 height 12
